Goal: Task Accomplishment & Management: Manage account settings

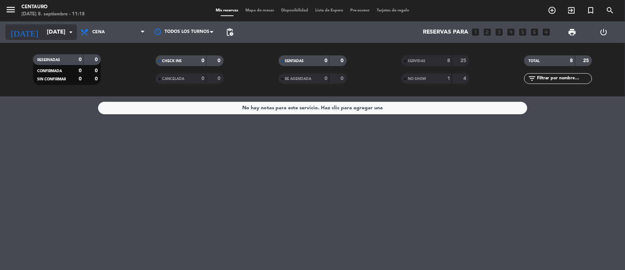
click at [70, 37] on input "[DATE]" at bounding box center [80, 32] width 75 height 14
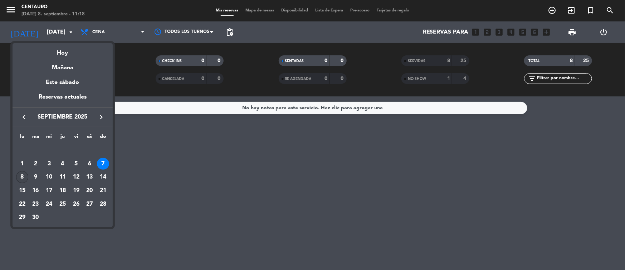
click at [23, 177] on div "8" at bounding box center [22, 177] width 12 height 12
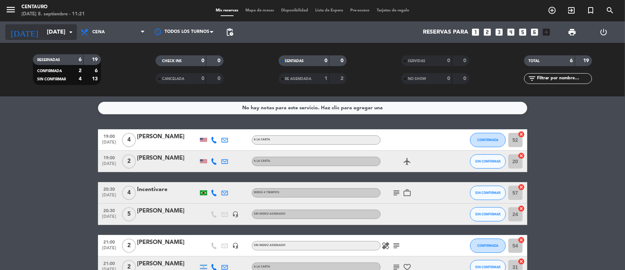
click at [69, 29] on icon "arrow_drop_down" at bounding box center [71, 32] width 9 height 9
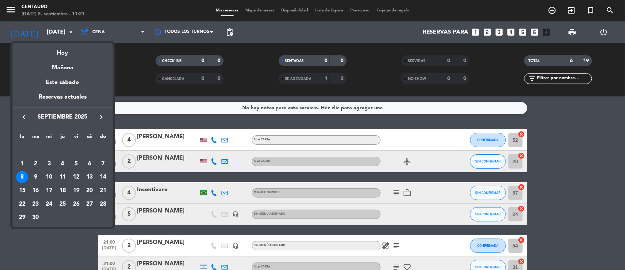
click at [104, 119] on icon "keyboard_arrow_right" at bounding box center [101, 117] width 9 height 9
click at [91, 161] on div "4" at bounding box center [89, 164] width 12 height 12
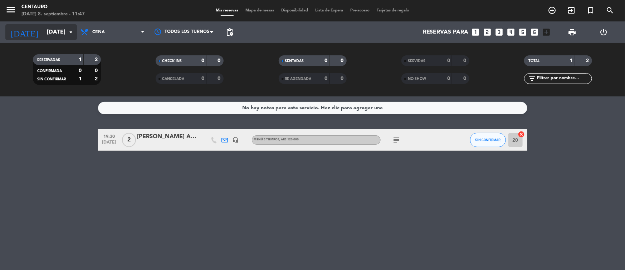
click at [56, 36] on input "[DATE]" at bounding box center [80, 32] width 75 height 14
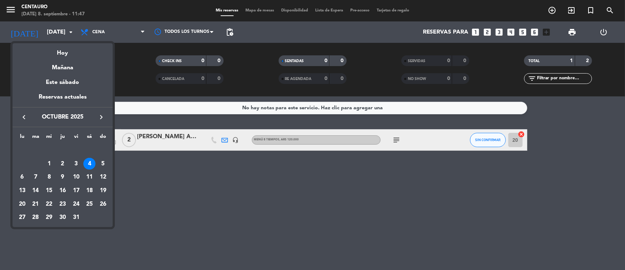
click at [23, 119] on icon "keyboard_arrow_left" at bounding box center [24, 117] width 9 height 9
click at [22, 176] on div "8" at bounding box center [22, 177] width 12 height 12
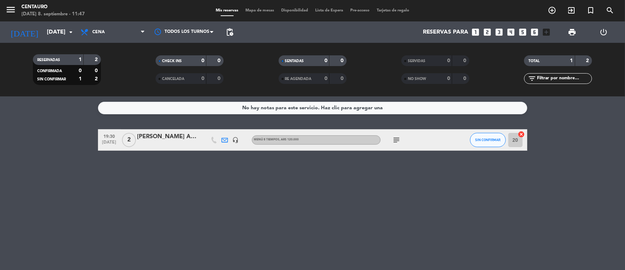
type input "[DATE]"
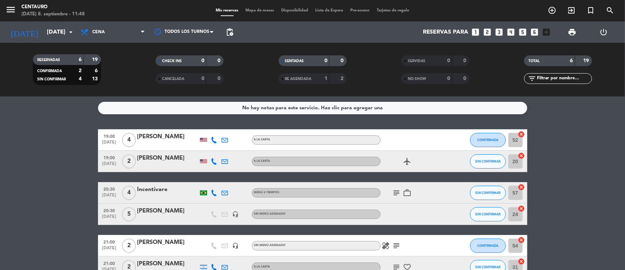
scroll to position [43, 0]
